Goal: Information Seeking & Learning: Learn about a topic

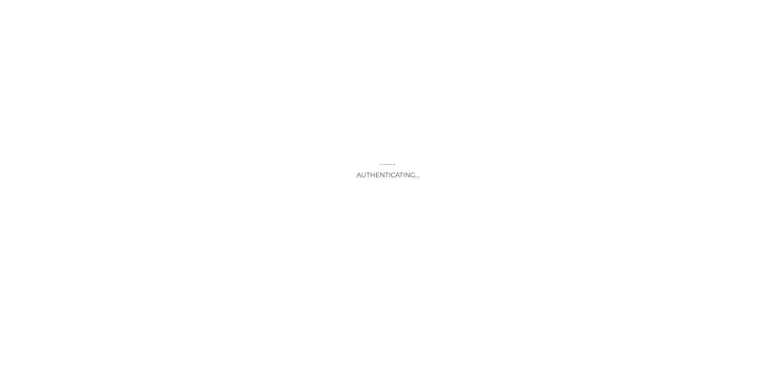
click at [749, 131] on div "Authenticating..." at bounding box center [387, 187] width 775 height 374
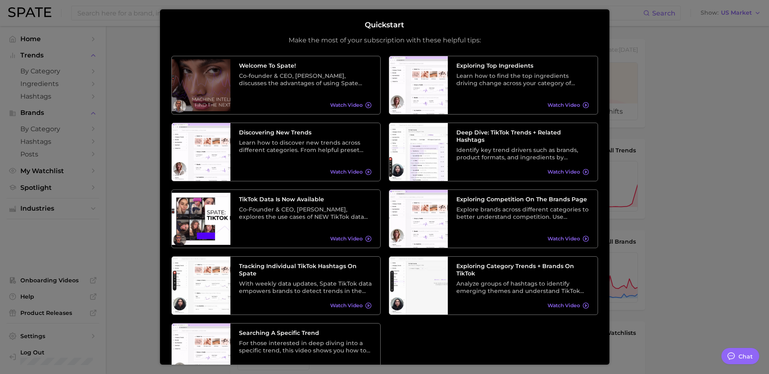
click at [681, 94] on div at bounding box center [384, 330] width 769 height 661
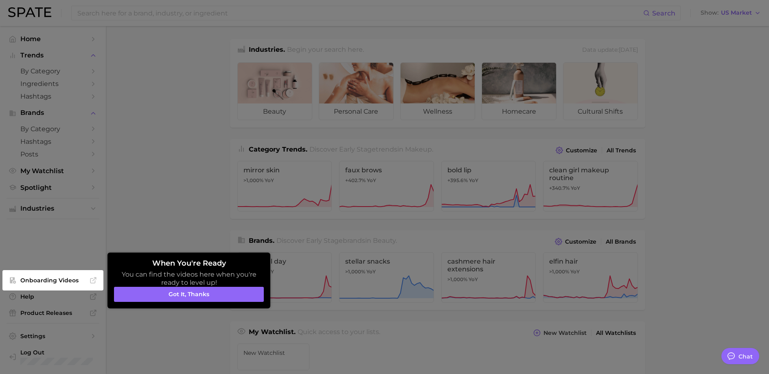
click at [181, 203] on div at bounding box center [384, 330] width 769 height 661
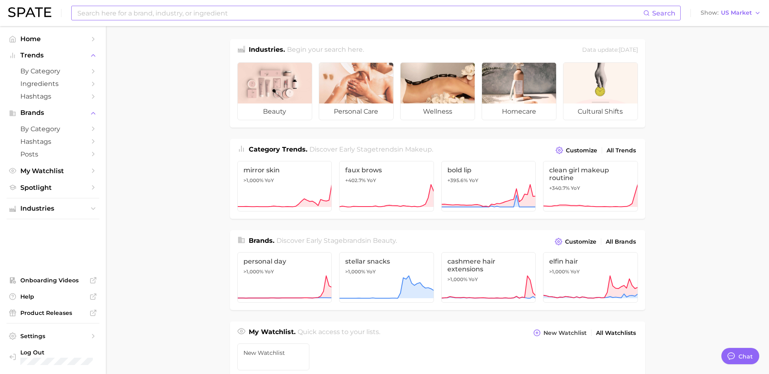
click at [195, 19] on input at bounding box center [360, 13] width 567 height 14
type input "face palettes"
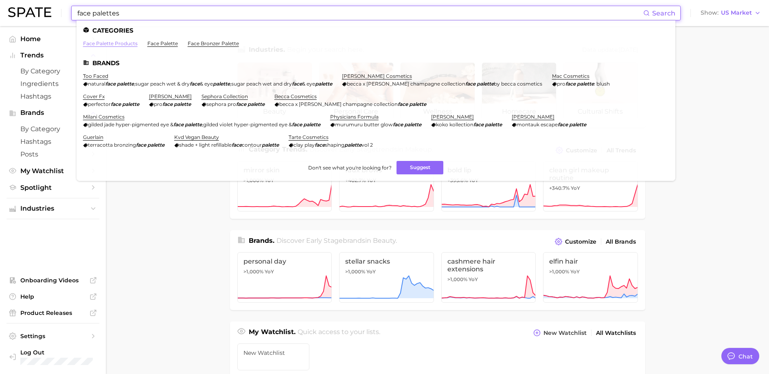
click at [122, 44] on link "face palette products" at bounding box center [110, 43] width 55 height 6
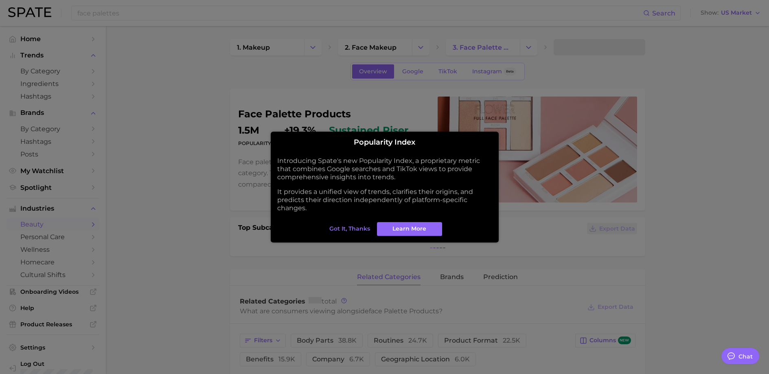
type textarea "x"
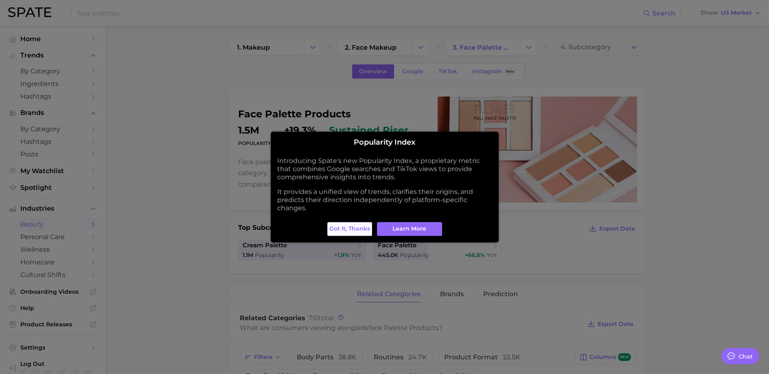
click at [354, 230] on span "Got it, thanks" at bounding box center [349, 228] width 41 height 7
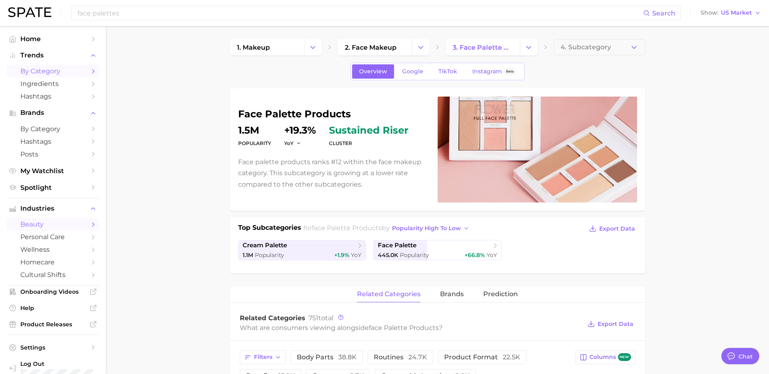
click at [34, 71] on span "by Category" at bounding box center [52, 71] width 65 height 8
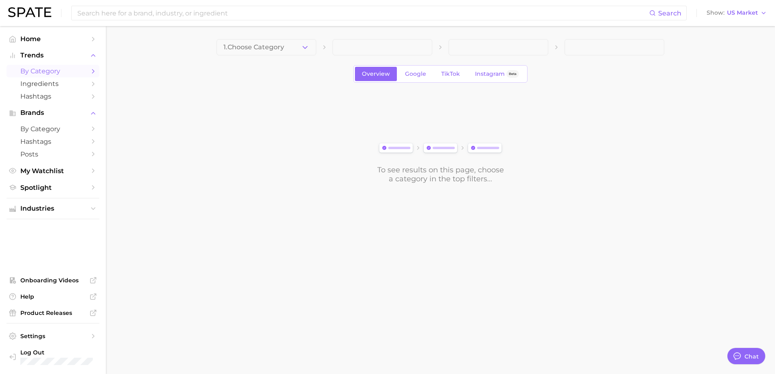
click at [381, 42] on span at bounding box center [383, 47] width 100 height 16
click at [386, 50] on span at bounding box center [383, 47] width 100 height 16
click at [378, 54] on span at bounding box center [383, 47] width 100 height 16
click at [461, 76] on link "TikTok" at bounding box center [450, 74] width 33 height 14
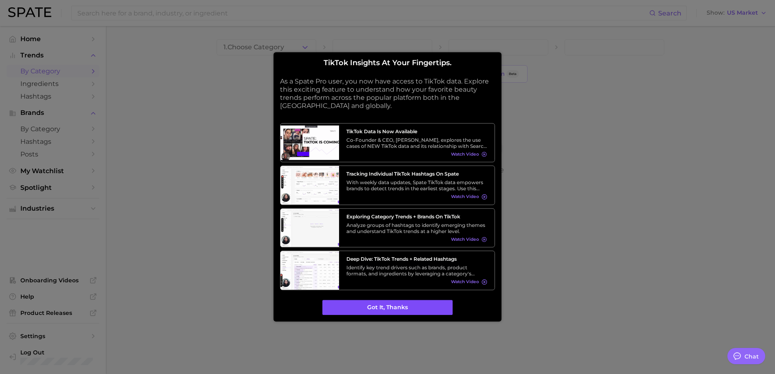
click at [405, 309] on button "Got it, thanks" at bounding box center [387, 307] width 130 height 15
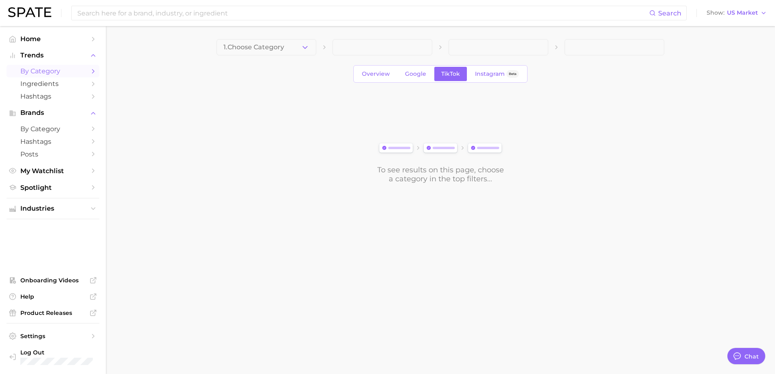
click at [96, 73] on icon "Sidebar" at bounding box center [93, 71] width 7 height 7
click at [94, 71] on polyline "Sidebar" at bounding box center [93, 71] width 2 height 4
click at [43, 126] on span "by Category" at bounding box center [52, 129] width 65 height 8
click at [94, 127] on icon "Sidebar" at bounding box center [93, 128] width 7 height 7
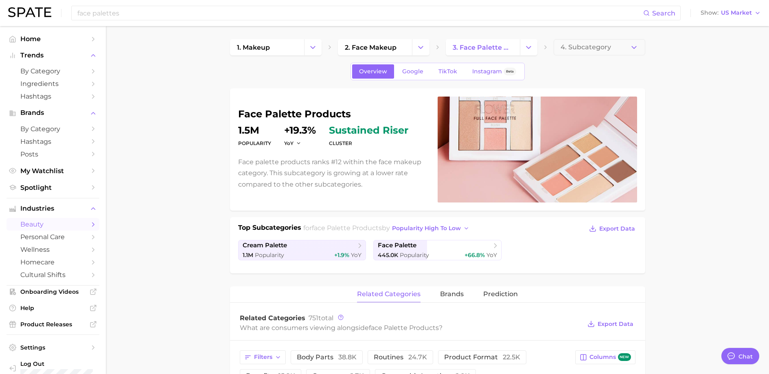
click at [90, 225] on icon "Sidebar" at bounding box center [93, 224] width 7 height 7
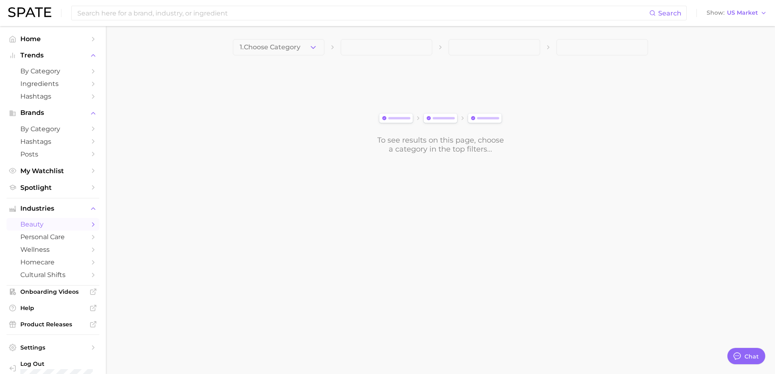
click at [90, 225] on icon "Sidebar" at bounding box center [93, 224] width 7 height 7
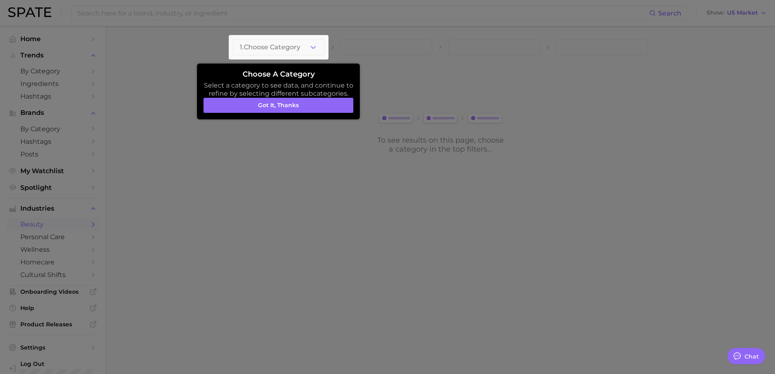
click at [319, 47] on div at bounding box center [279, 47] width 100 height 24
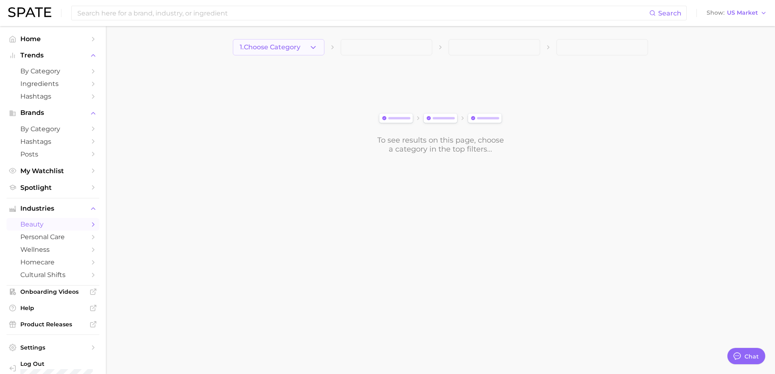
click at [309, 50] on icon "button" at bounding box center [313, 47] width 9 height 9
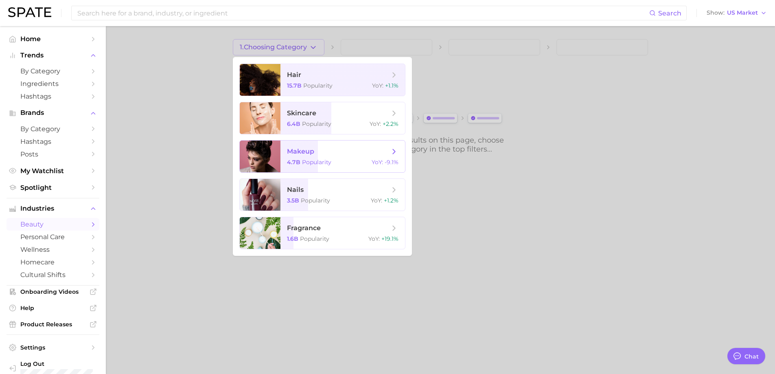
click at [306, 147] on span "makeup" at bounding box center [300, 151] width 27 height 8
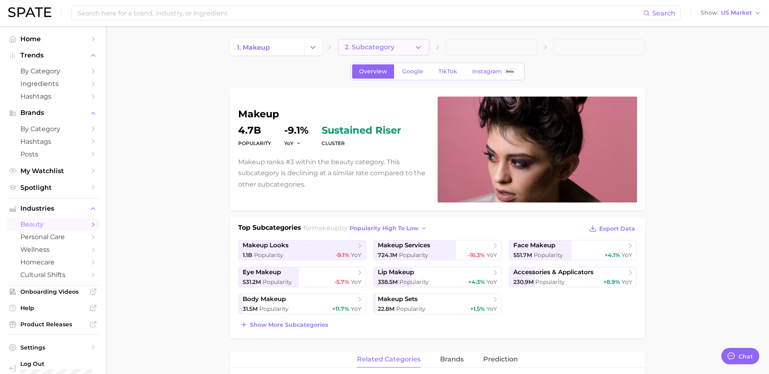
click at [392, 49] on span "2. Subcategory" at bounding box center [370, 47] width 50 height 7
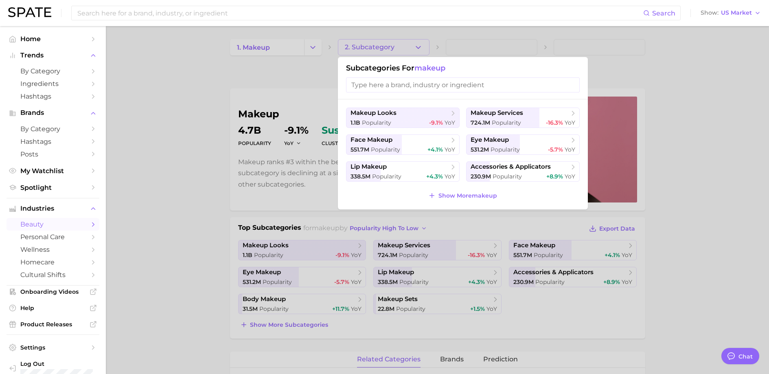
click at [412, 87] on input "search" at bounding box center [463, 84] width 234 height 15
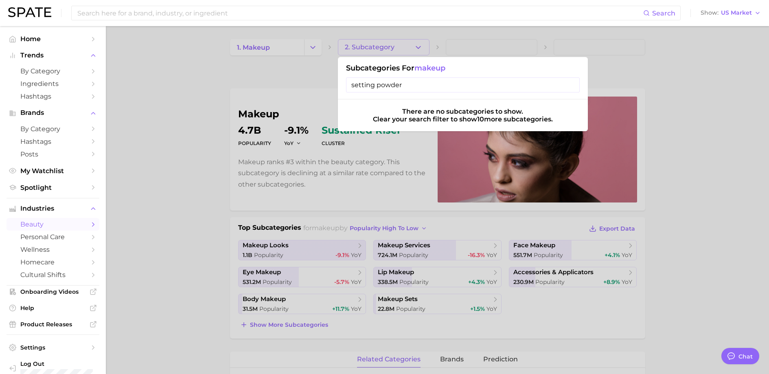
type input "setting powder"
click at [571, 81] on input "setting powder" at bounding box center [463, 84] width 234 height 15
click at [571, 84] on input "setting powder" at bounding box center [463, 84] width 234 height 15
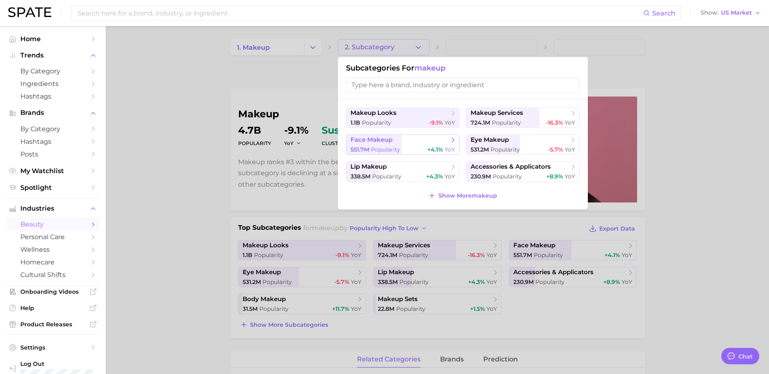
click at [405, 148] on div "551.7m Popularity +4.1% YoY" at bounding box center [402, 150] width 105 height 8
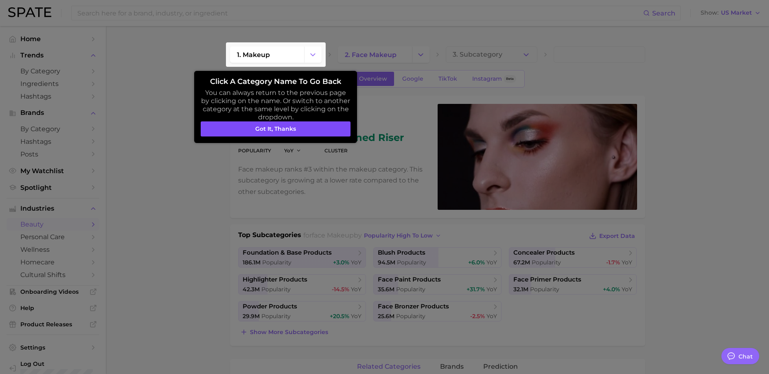
click at [287, 130] on button "Got it, thanks" at bounding box center [276, 128] width 150 height 15
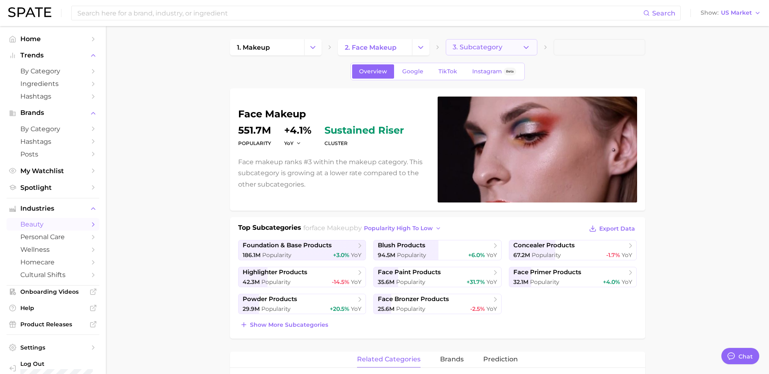
click at [497, 51] on button "3. Subcategory" at bounding box center [492, 47] width 92 height 16
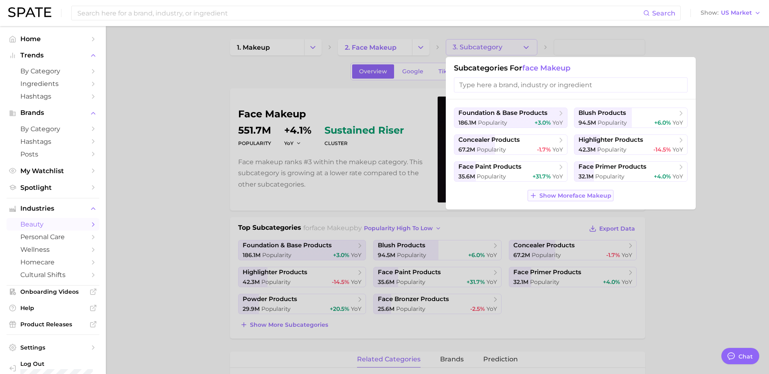
click at [594, 193] on span "Show More face makeup" at bounding box center [575, 195] width 72 height 7
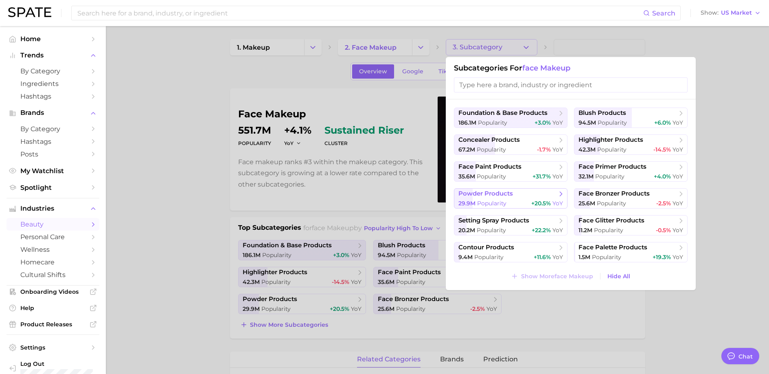
click at [513, 197] on span "powder products" at bounding box center [507, 194] width 99 height 8
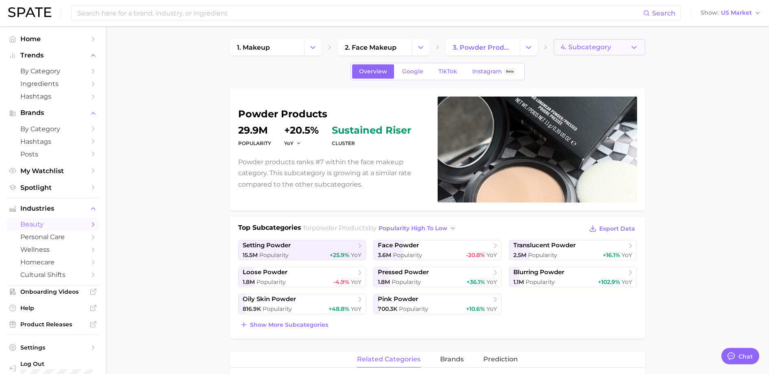
click at [592, 48] on span "4. Subcategory" at bounding box center [585, 47] width 50 height 7
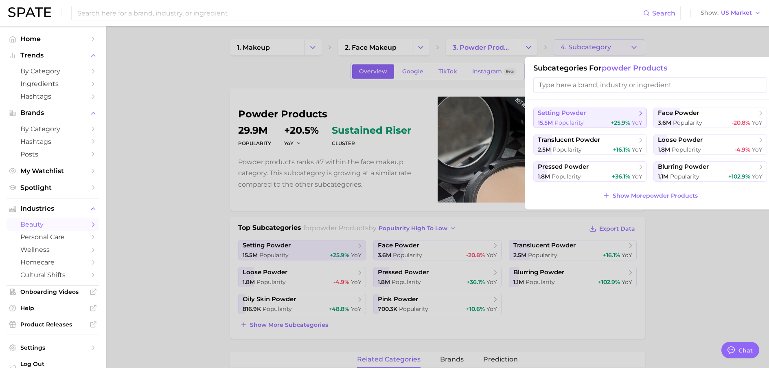
click at [590, 116] on span "setting powder" at bounding box center [587, 113] width 99 height 8
